Goal: Information Seeking & Learning: Learn about a topic

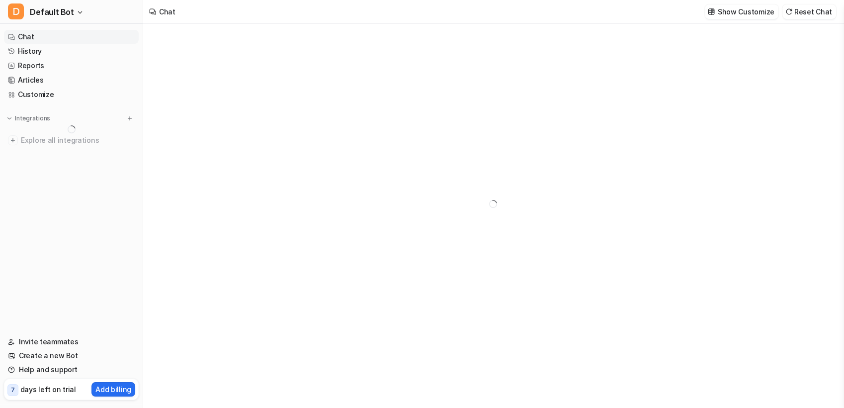
type textarea "**********"
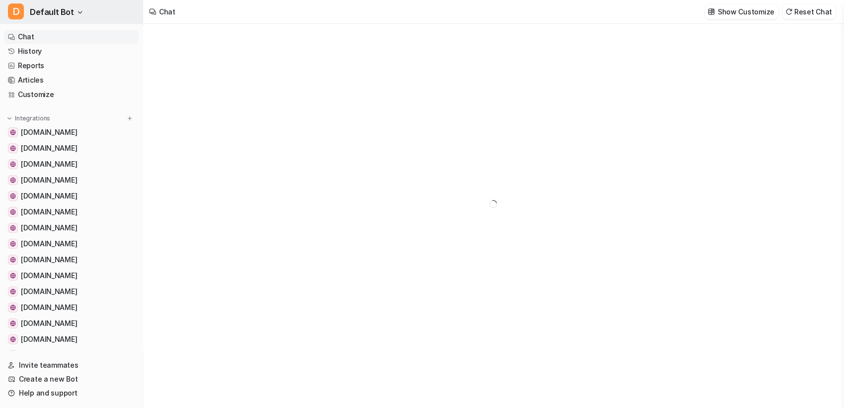
click at [75, 20] on button "D Default Bot" at bounding box center [71, 12] width 143 height 24
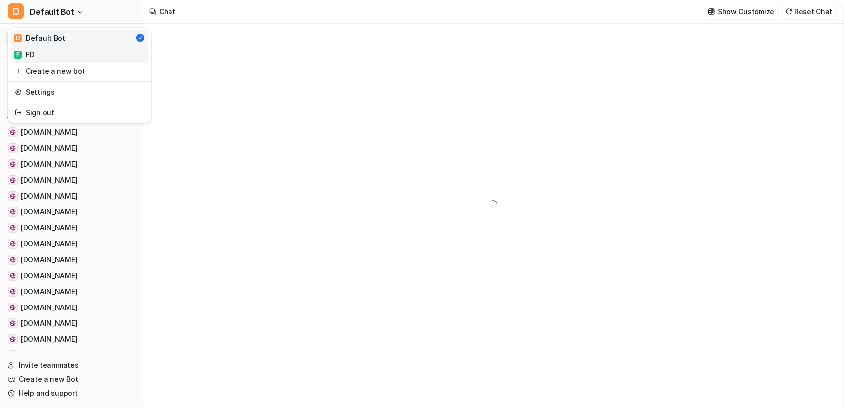
click at [60, 57] on link "F FD" at bounding box center [79, 54] width 137 height 16
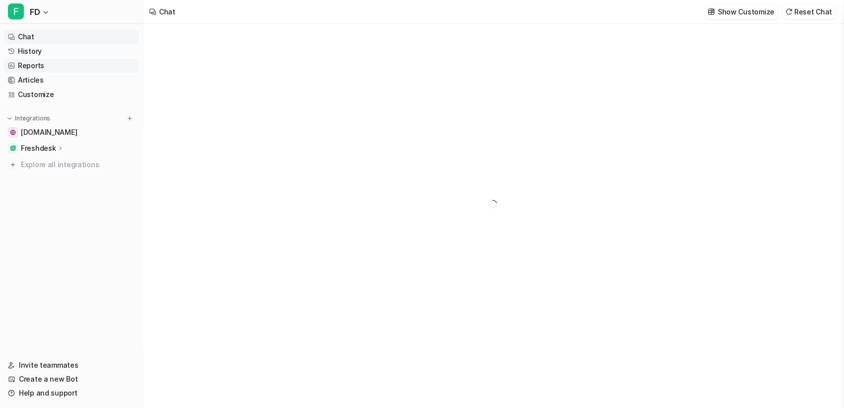
type textarea "**********"
click at [42, 57] on link "History" at bounding box center [71, 51] width 135 height 14
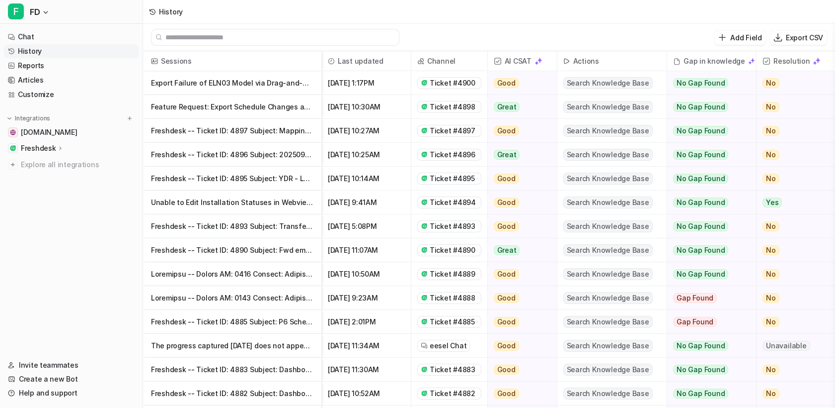
click at [544, 22] on div "History" at bounding box center [489, 12] width 692 height 24
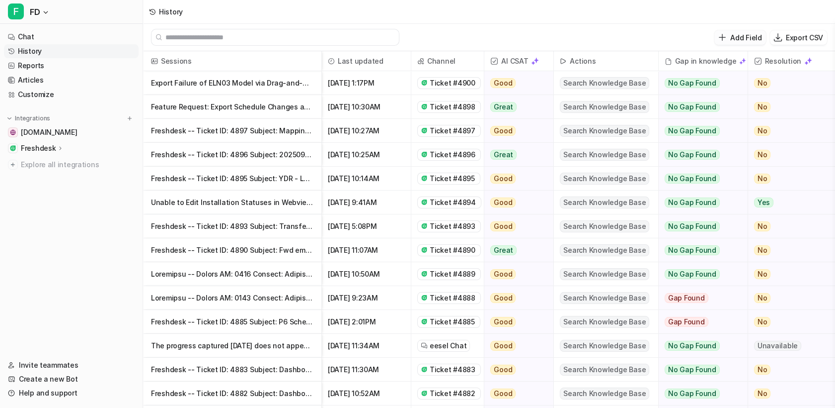
click at [733, 35] on p "Add Field" at bounding box center [746, 37] width 31 height 10
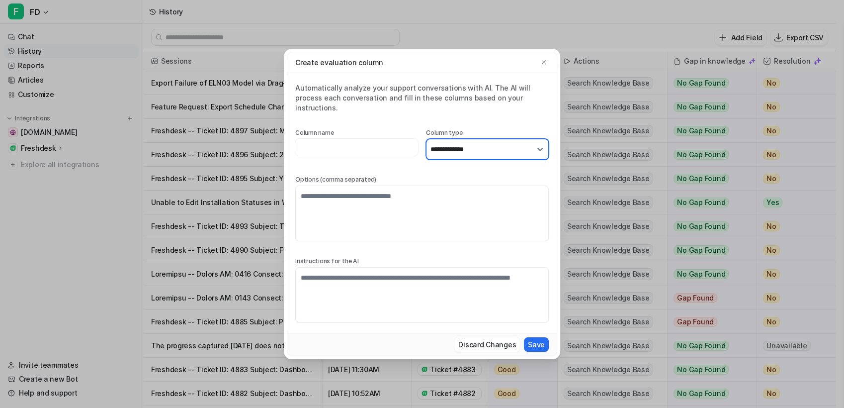
click at [487, 141] on select "**********" at bounding box center [487, 149] width 123 height 21
click at [405, 100] on div "Automatically analyze your support conversations with AI. The AI will process e…" at bounding box center [421, 98] width 253 height 30
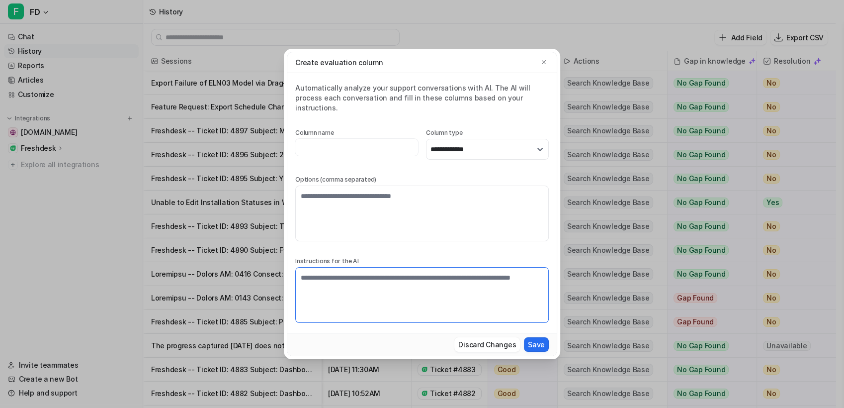
click at [400, 276] on textarea at bounding box center [421, 295] width 253 height 56
click at [542, 66] on icon "button" at bounding box center [543, 62] width 7 height 7
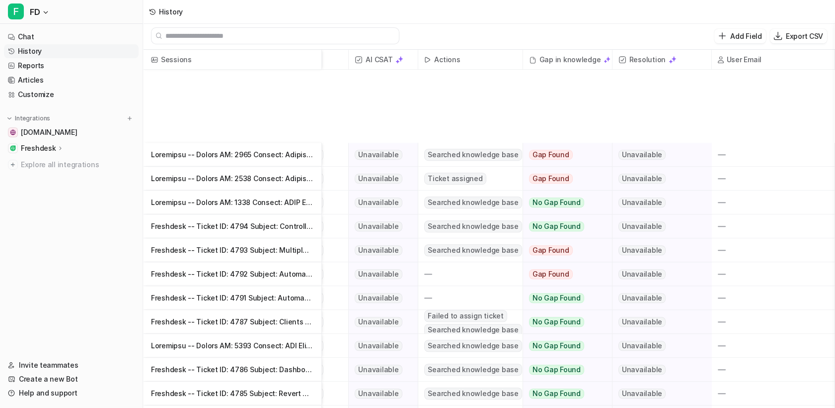
scroll to position [1793, 144]
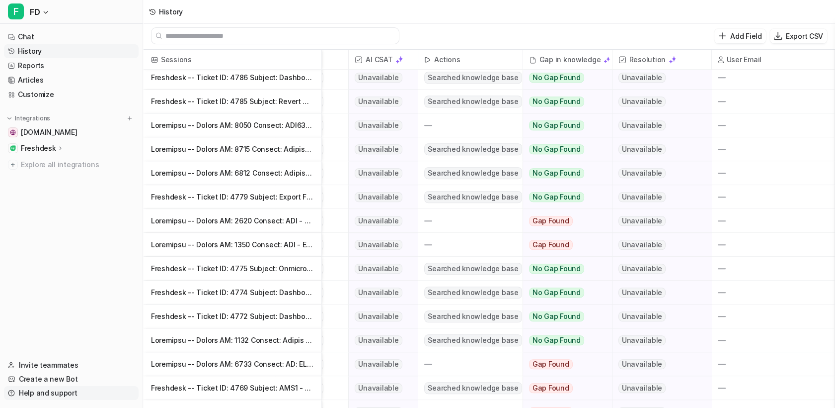
click at [50, 395] on link "Help and support" at bounding box center [71, 393] width 135 height 14
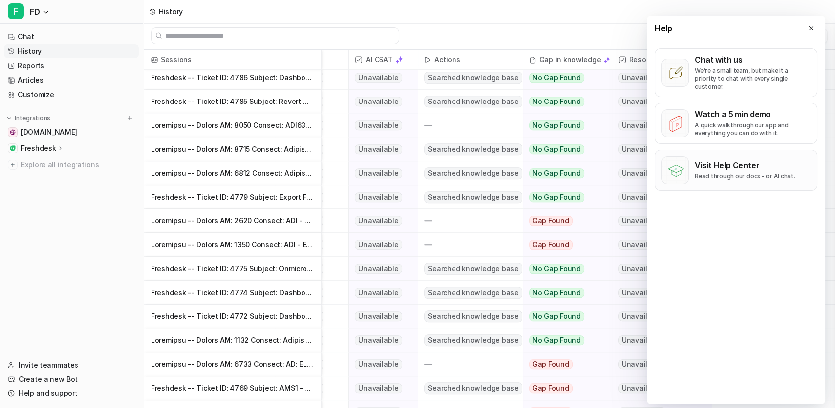
click at [734, 172] on p "Read through our docs - or AI chat." at bounding box center [745, 176] width 100 height 8
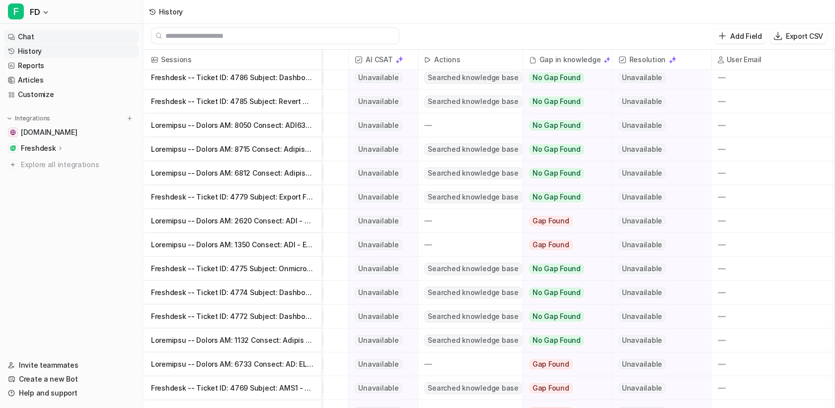
click at [43, 34] on link "Chat" at bounding box center [71, 37] width 135 height 14
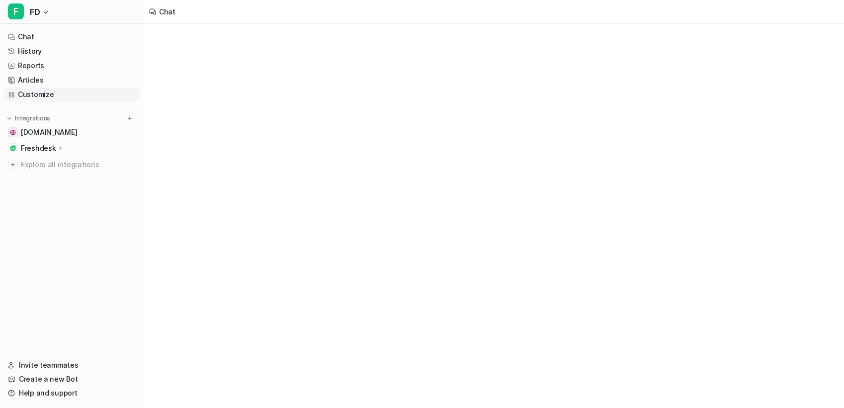
click at [44, 91] on link "Customize" at bounding box center [71, 94] width 135 height 14
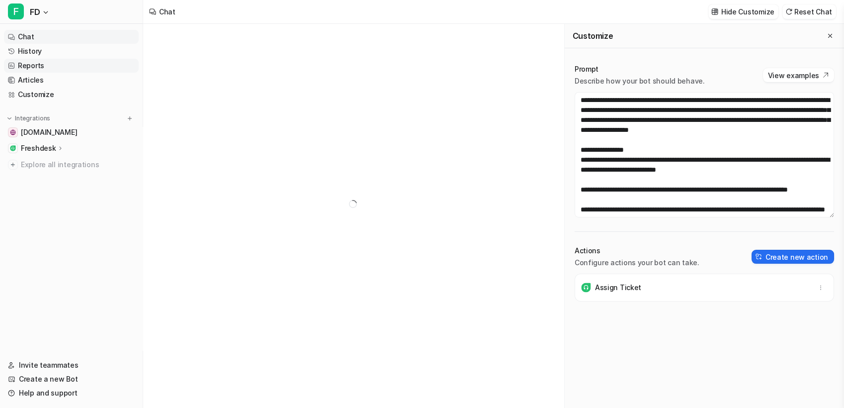
click at [40, 63] on link "Reports" at bounding box center [71, 66] width 135 height 14
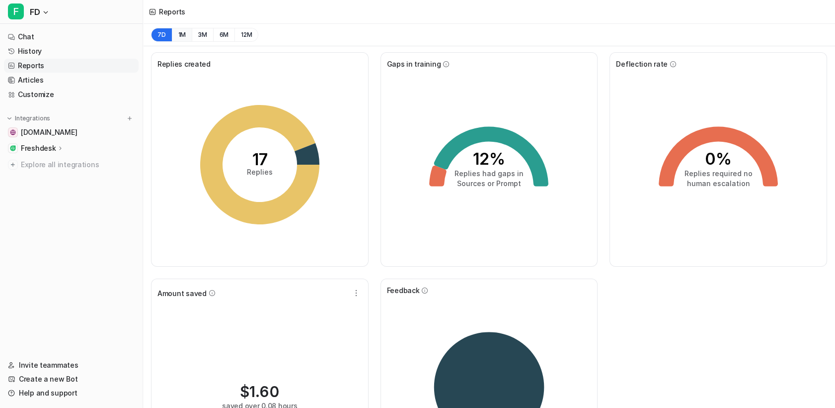
click at [178, 37] on button "1M" at bounding box center [182, 35] width 20 height 14
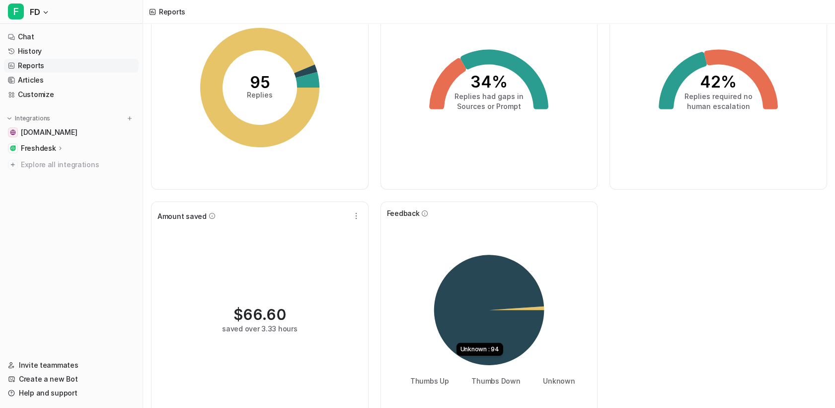
scroll to position [96, 0]
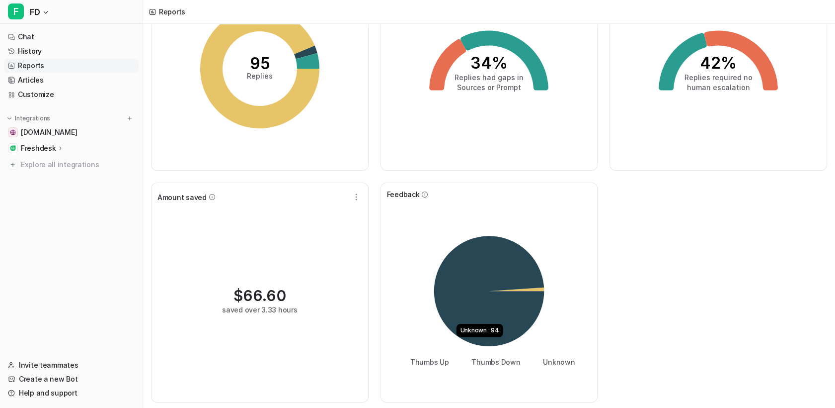
click at [510, 318] on icon at bounding box center [489, 291] width 110 height 110
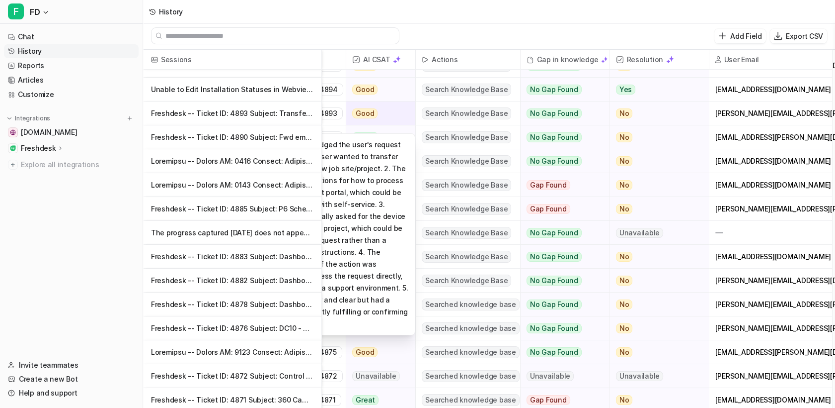
scroll to position [111, 0]
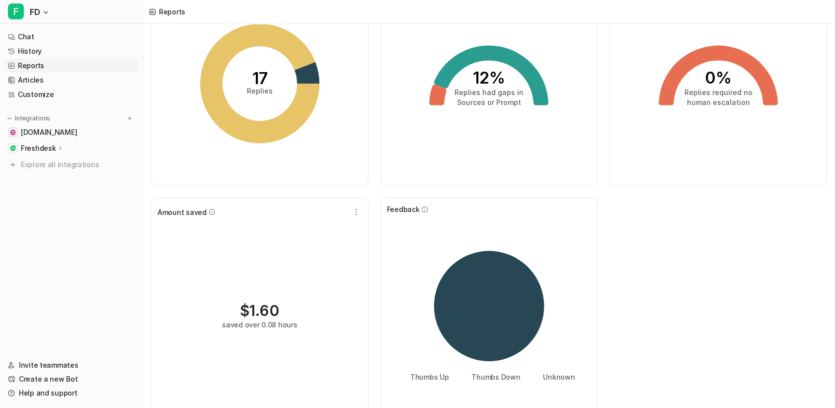
scroll to position [82, 0]
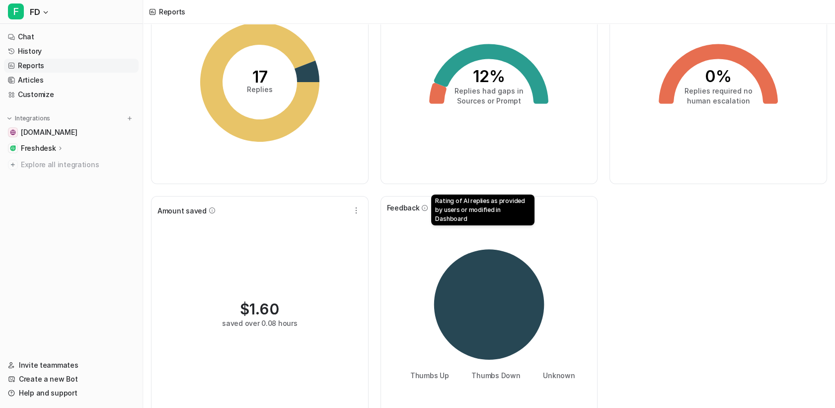
click at [422, 204] on icon at bounding box center [424, 207] width 7 height 7
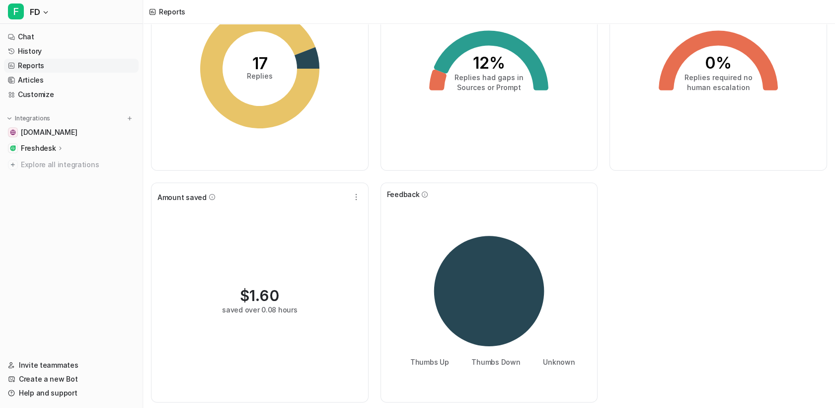
scroll to position [0, 0]
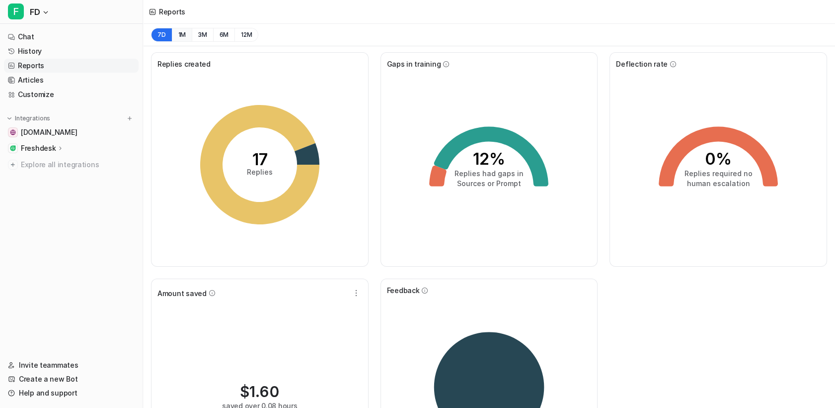
click at [182, 32] on button "1M" at bounding box center [182, 35] width 20 height 14
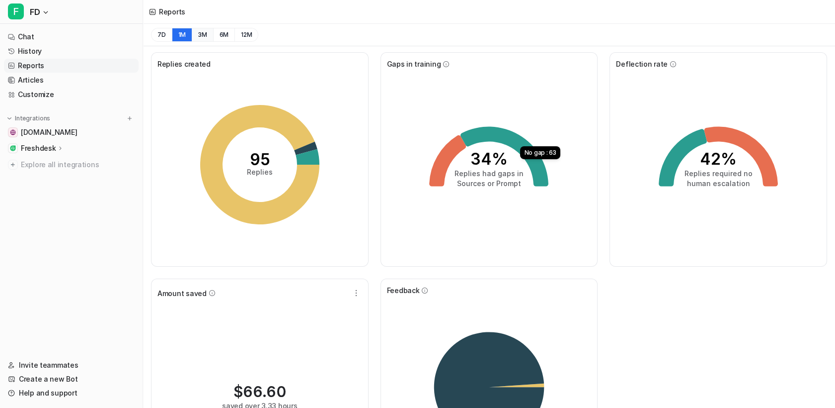
click at [204, 34] on button "3M" at bounding box center [202, 35] width 21 height 14
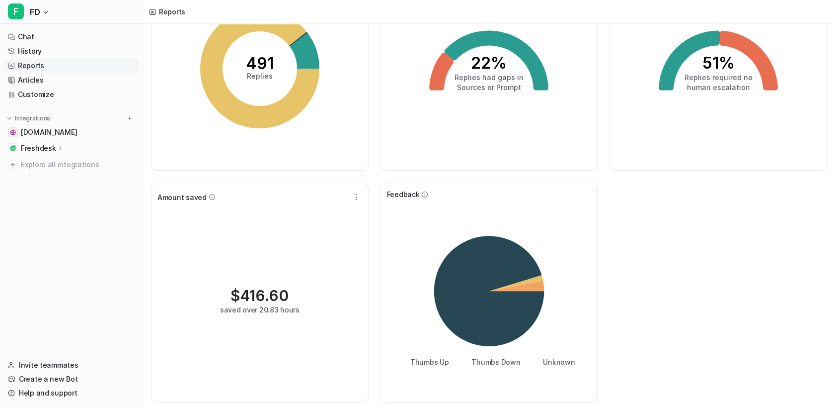
scroll to position [71, 0]
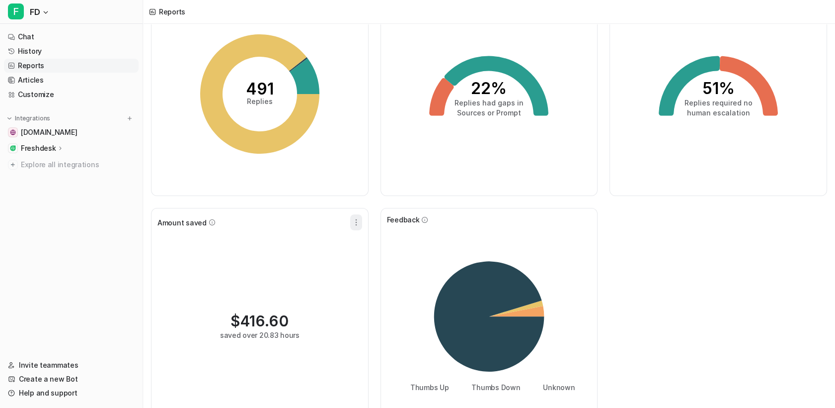
click at [350, 219] on button "button" at bounding box center [356, 222] width 12 height 16
click at [318, 247] on button "Edit" at bounding box center [306, 245] width 107 height 18
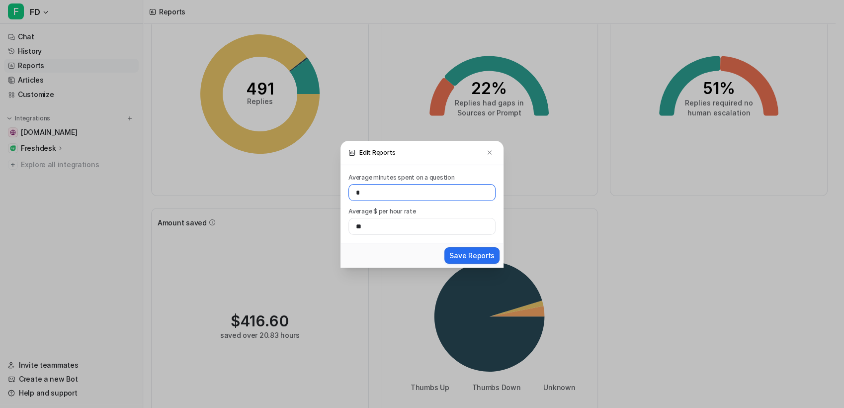
click at [374, 199] on input "*" at bounding box center [421, 192] width 147 height 17
click at [497, 148] on h3 "Edit Reports" at bounding box center [421, 153] width 163 height 24
click at [489, 148] on button at bounding box center [490, 153] width 12 height 12
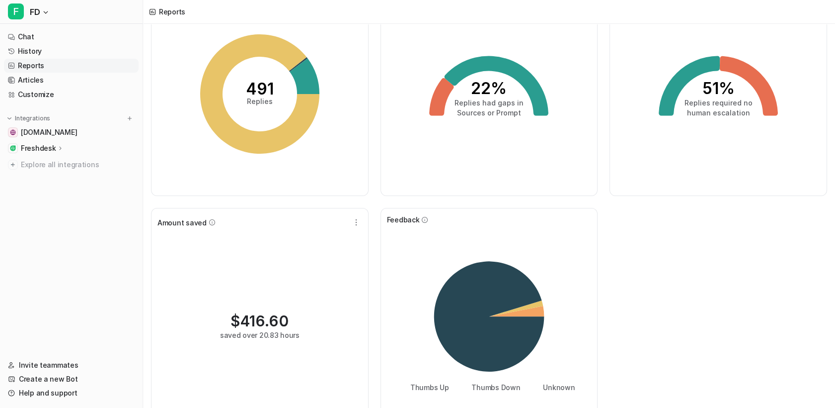
click at [529, 247] on icon at bounding box center [489, 319] width 205 height 149
click at [31, 52] on link "History" at bounding box center [71, 51] width 135 height 14
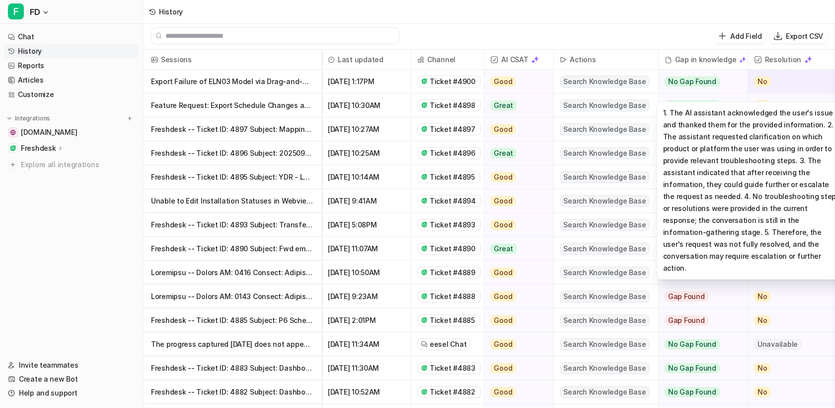
click at [795, 84] on div "No" at bounding box center [793, 82] width 91 height 24
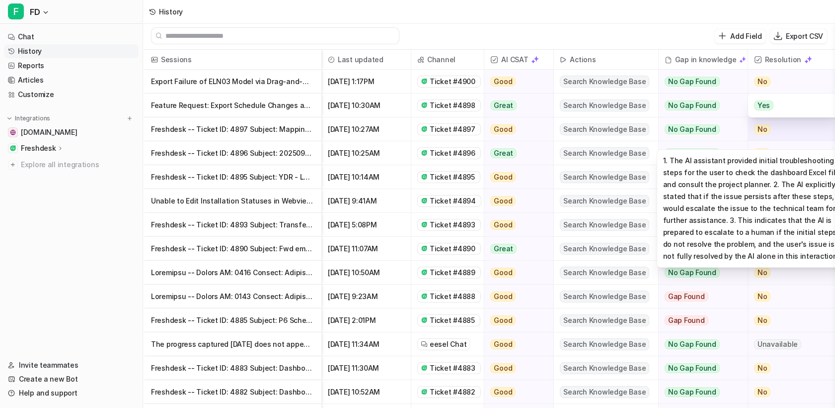
click at [786, 120] on div "No" at bounding box center [793, 129] width 91 height 24
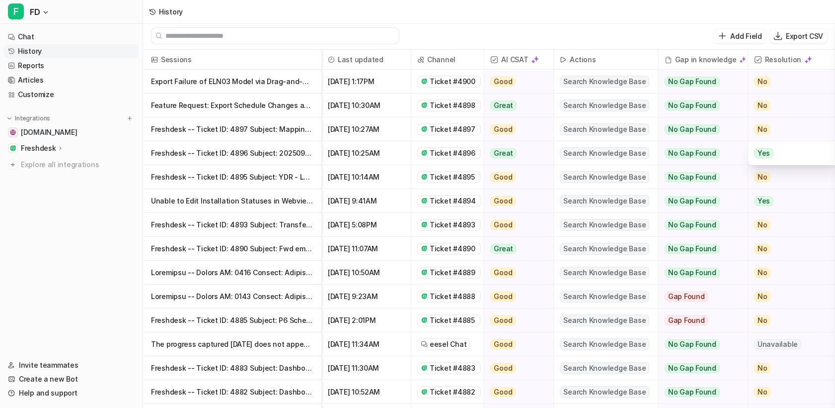
click at [671, 32] on div "Add Field Export CSV" at bounding box center [489, 35] width 692 height 27
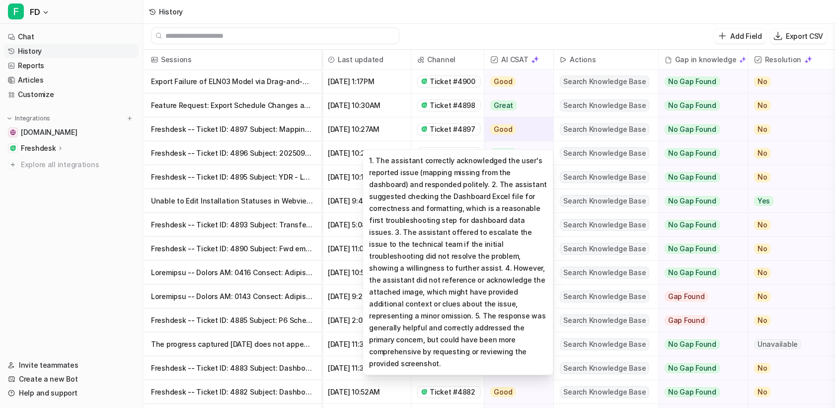
click at [523, 127] on div "Good" at bounding box center [516, 129] width 63 height 24
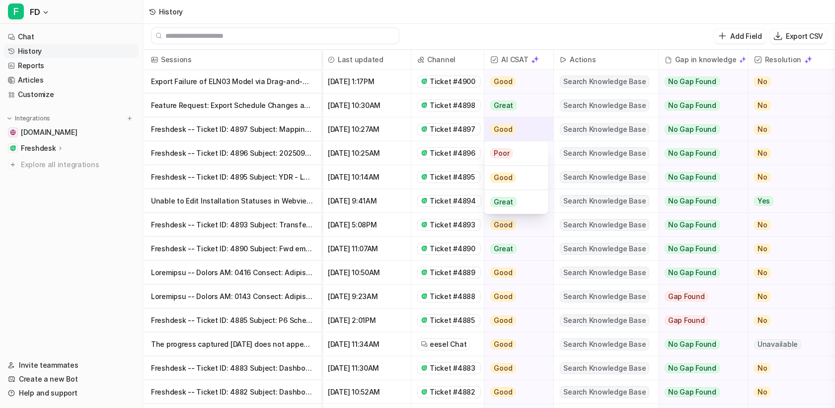
click at [523, 127] on div "Good" at bounding box center [516, 129] width 63 height 24
click at [37, 70] on link "Reports" at bounding box center [71, 66] width 135 height 14
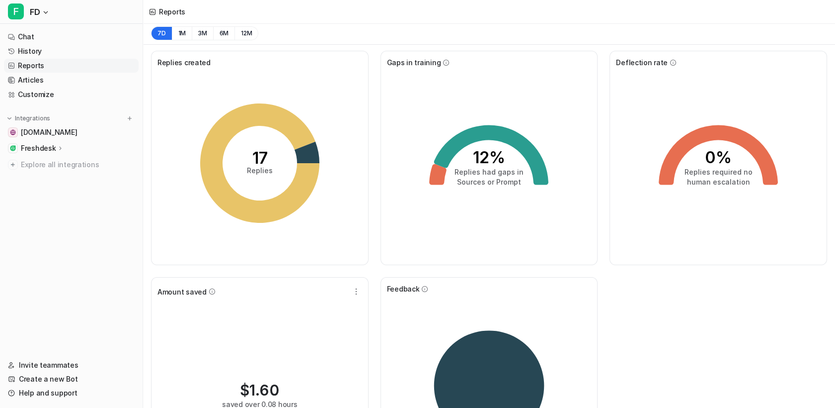
scroll to position [96, 0]
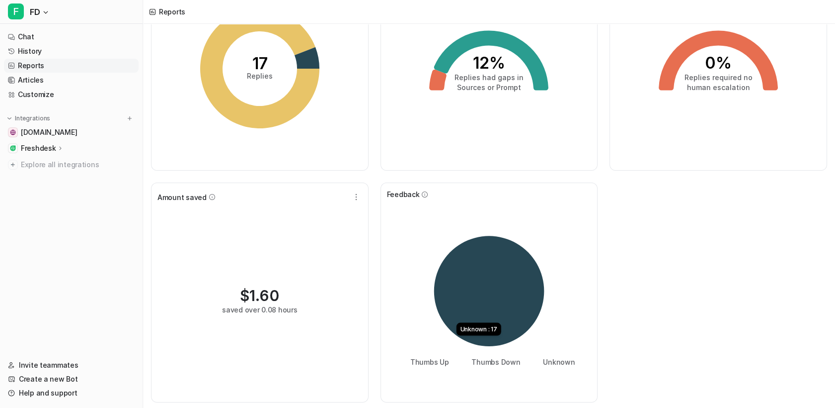
click at [616, 279] on div "Replies created 17 Replies Gaps in training 12% Replies had gaps in Sources or …" at bounding box center [489, 179] width 692 height 458
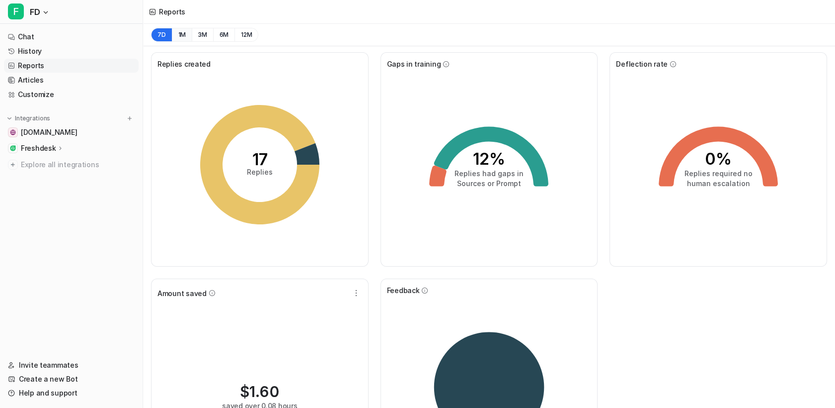
click at [179, 35] on button "1M" at bounding box center [182, 35] width 20 height 14
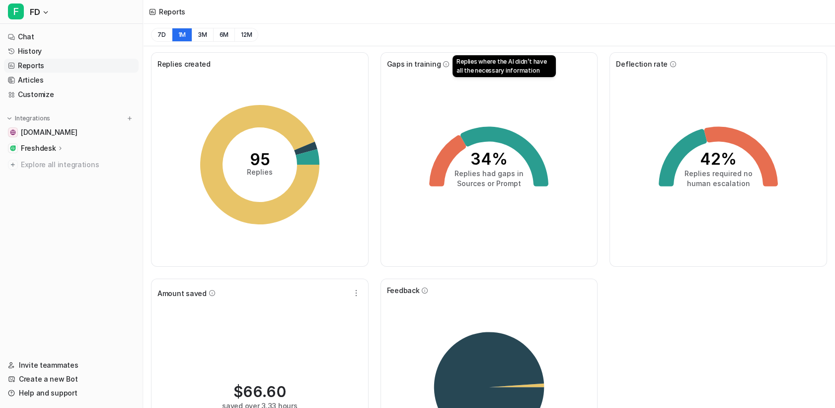
click at [443, 63] on icon at bounding box center [446, 64] width 7 height 7
click at [41, 53] on link "History" at bounding box center [71, 51] width 135 height 14
